Goal: Navigation & Orientation: Find specific page/section

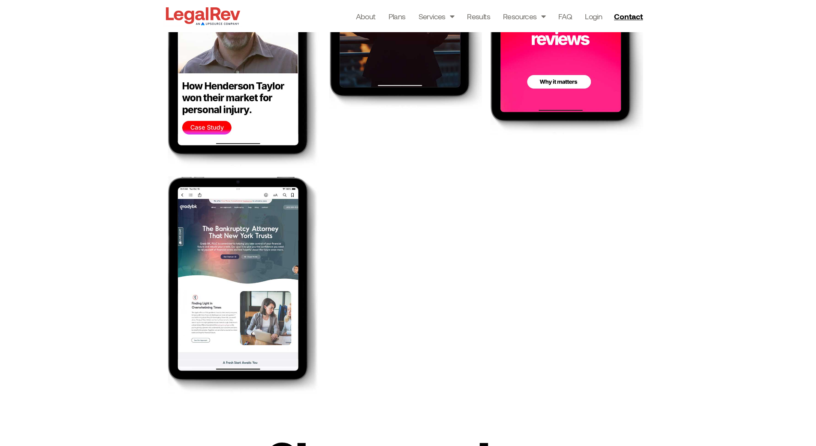
scroll to position [1843, 0]
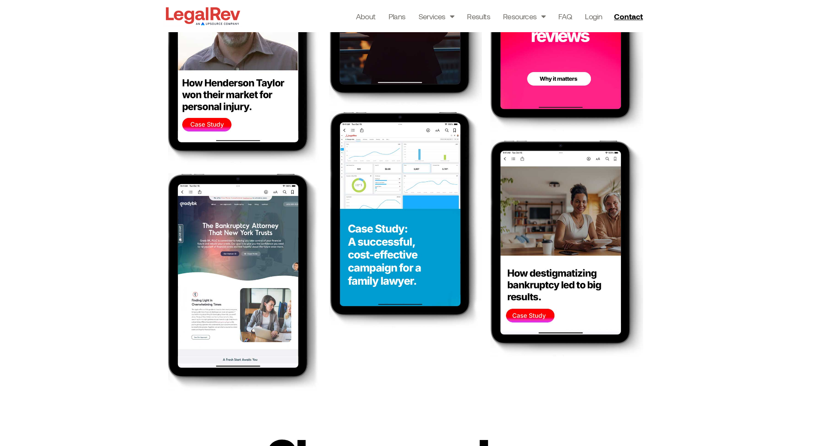
click at [449, 305] on img at bounding box center [405, 219] width 153 height 217
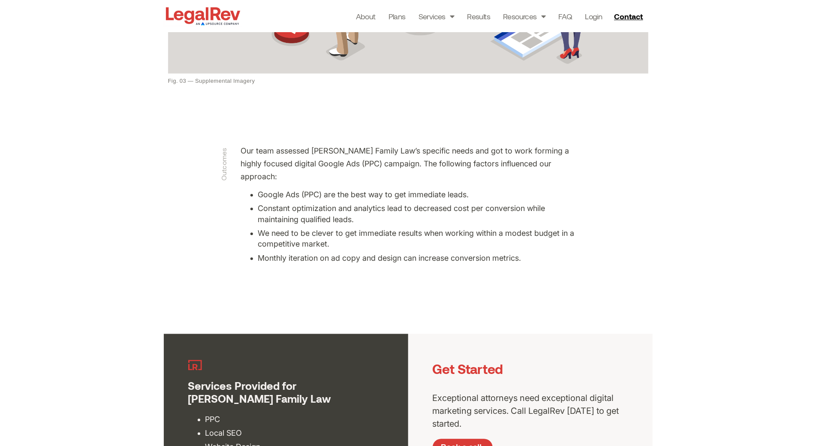
scroll to position [1442, 0]
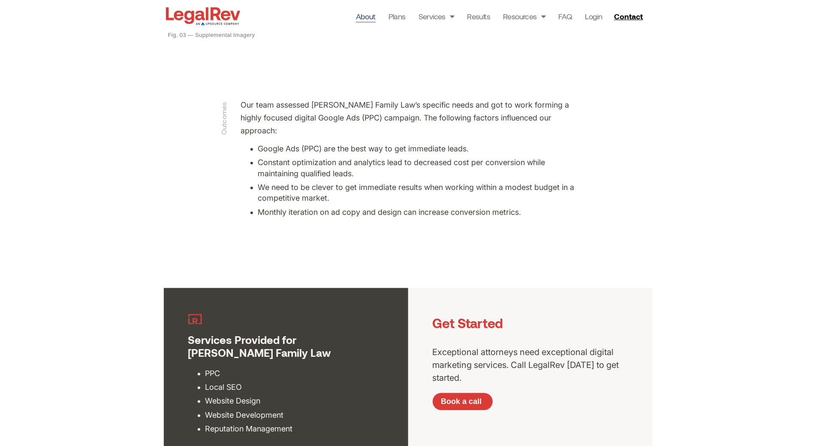
click at [360, 21] on link "About" at bounding box center [366, 16] width 20 height 12
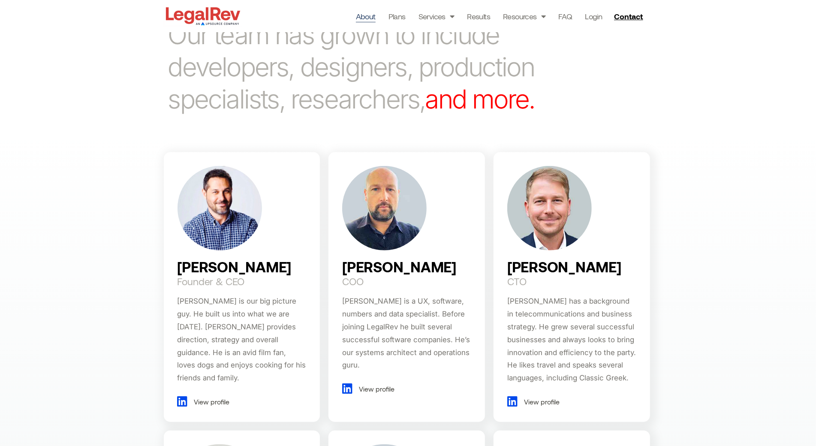
scroll to position [400, 0]
